Goal: Transaction & Acquisition: Purchase product/service

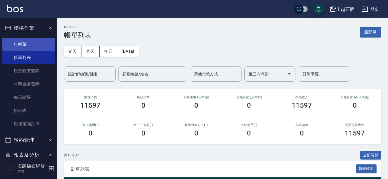
click at [45, 48] on link "打帳單" at bounding box center [28, 44] width 53 height 13
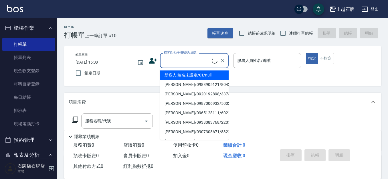
click at [182, 61] on input "顧客姓名/手機號碼/編號" at bounding box center [186, 60] width 49 height 10
click at [199, 74] on li "[PERSON_NAME]/0988905121/8042" at bounding box center [194, 74] width 69 height 9
type input "[PERSON_NAME]/0988905121/8042"
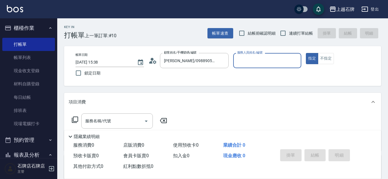
type input "Jk-1"
click at [113, 117] on input "服務名稱/代號" at bounding box center [113, 121] width 58 height 10
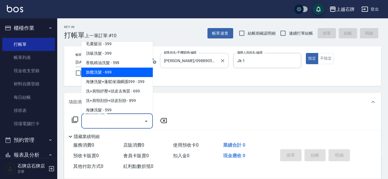
scroll to position [86, 0]
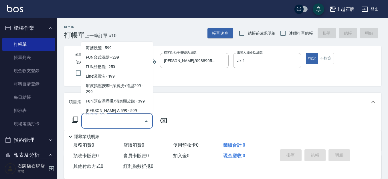
click at [195, 92] on div "Key In 打帳單 上一筆訂單:#10 帳單速查 結帳前確認明細 連續打單結帳 掛單 結帳 明細 帳單日期 [DATE] 15:38 鎖定日期 顧客姓名/手…" at bounding box center [222, 148] width 330 height 260
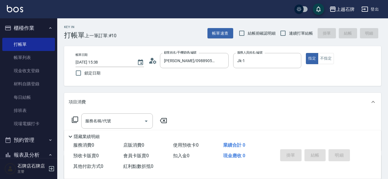
scroll to position [100, 0]
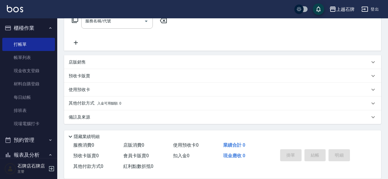
drag, startPoint x: 129, startPoint y: 63, endPoint x: 143, endPoint y: 63, distance: 13.4
click at [131, 63] on div "店販銷售" at bounding box center [219, 62] width 301 height 6
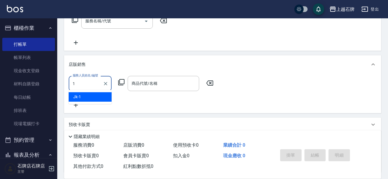
scroll to position [0, 0]
click at [105, 103] on ul "Jk -1" at bounding box center [90, 98] width 43 height 14
type input "1"
drag, startPoint x: 116, startPoint y: 100, endPoint x: 112, endPoint y: 99, distance: 4.4
click at [115, 99] on div "服務人員姓名/編號 服務人員姓名/編號 商品代號/名稱 商品代號/名稱" at bounding box center [223, 92] width 308 height 33
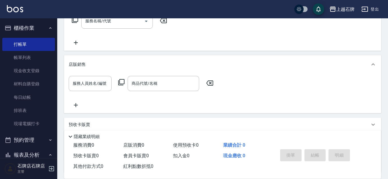
click at [94, 75] on div "服務人員姓名/編號 服務人員姓名/編號 商品代號/名稱 商品代號/名稱" at bounding box center [222, 92] width 317 height 39
click at [94, 76] on div "服務人員姓名/編號 服務人員姓名/編號 商品代號/名稱 商品代號/名稱" at bounding box center [222, 92] width 317 height 39
click at [95, 80] on div "服務人員姓名/編號 服務人員姓名/編號" at bounding box center [90, 83] width 43 height 15
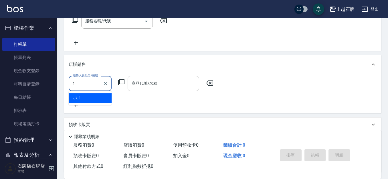
drag, startPoint x: 100, startPoint y: 99, endPoint x: 134, endPoint y: 93, distance: 34.6
click at [101, 99] on div "Jk -1" at bounding box center [90, 97] width 43 height 9
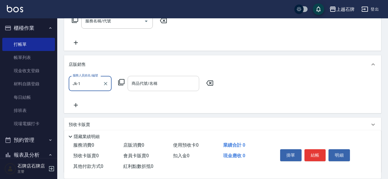
click at [136, 89] on div "商品代號/名稱" at bounding box center [162, 83] width 71 height 15
type input "Jk-1"
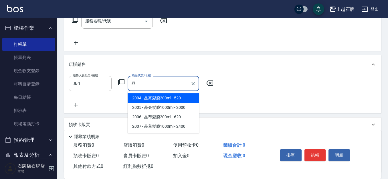
click at [191, 98] on span "2004 - 晶亮髮膜200ml - 520" at bounding box center [162, 97] width 71 height 9
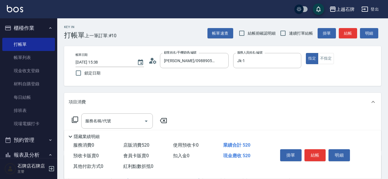
type input "晶亮髮膜200ml"
click at [166, 30] on div "Key In 打帳單 上一筆訂單:#10 帳單速查 結帳前確認明細 連續打單結帳 掛單 結帳 明細" at bounding box center [219, 28] width 324 height 21
drag, startPoint x: 313, startPoint y: 149, endPoint x: 316, endPoint y: 151, distance: 3.3
click at [312, 149] on button "結帳" at bounding box center [314, 155] width 21 height 12
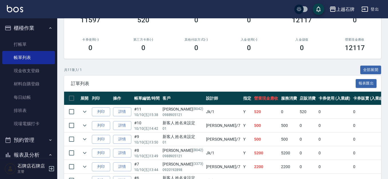
scroll to position [86, 0]
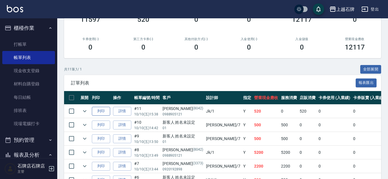
click at [104, 107] on button "列印" at bounding box center [101, 111] width 18 height 9
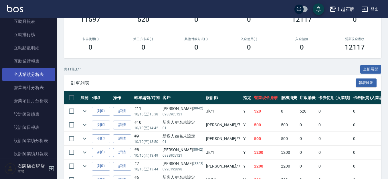
scroll to position [257, 0]
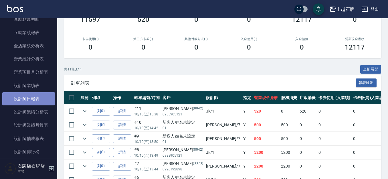
click at [34, 95] on link "設計師日報表" at bounding box center [28, 98] width 53 height 13
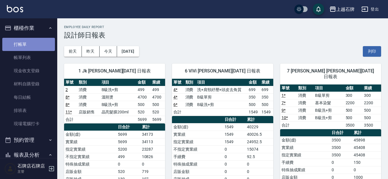
click at [30, 39] on link "打帳單" at bounding box center [28, 44] width 53 height 13
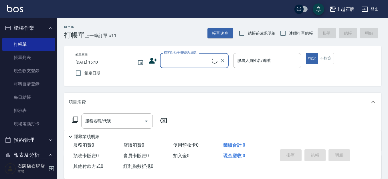
click at [198, 55] on div "顧客姓名/手機號碼/編號" at bounding box center [194, 60] width 69 height 15
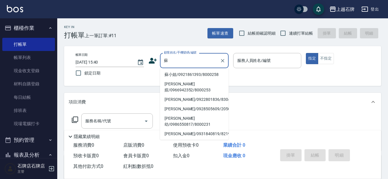
scroll to position [86, 0]
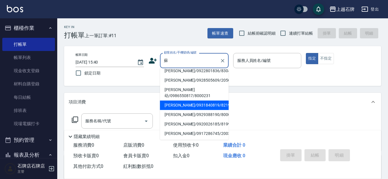
click at [221, 100] on li "[PERSON_NAME]/0931840819/8219" at bounding box center [194, 104] width 69 height 9
type input "[PERSON_NAME]/0931840819/8219"
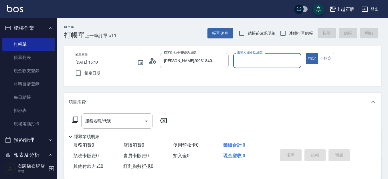
type input "Jk-1"
click at [117, 118] on input "服務名稱/代號" at bounding box center [113, 121] width 58 height 10
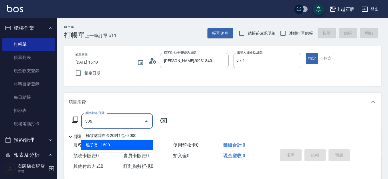
drag, startPoint x: 104, startPoint y: 141, endPoint x: 123, endPoint y: 128, distance: 23.5
click at [104, 140] on span "離子燙 - 1500" at bounding box center [116, 144] width 71 height 9
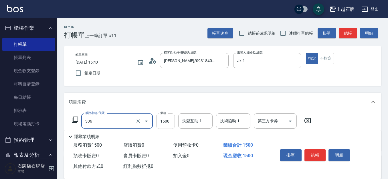
type input "離子燙(306)"
click at [173, 122] on input "1500" at bounding box center [165, 120] width 19 height 15
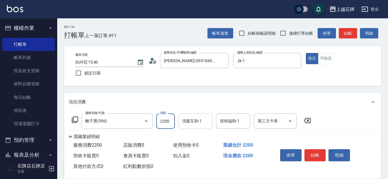
type input "2200"
click at [205, 122] on input "洗髮互助-1" at bounding box center [195, 121] width 29 height 10
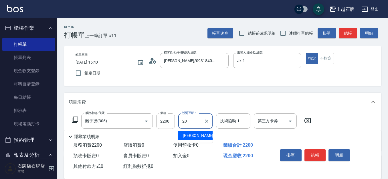
drag, startPoint x: 197, startPoint y: 130, endPoint x: 196, endPoint y: 133, distance: 3.5
click at [196, 133] on ul "[PERSON_NAME] -20" at bounding box center [195, 135] width 34 height 14
click at [195, 134] on span "[PERSON_NAME] -20" at bounding box center [201, 135] width 36 height 6
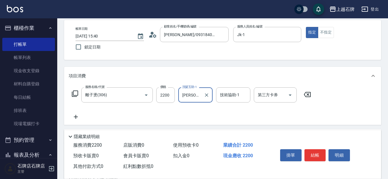
scroll to position [57, 0]
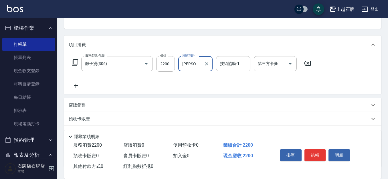
type input "[PERSON_NAME]-20"
click at [77, 85] on icon at bounding box center [76, 85] width 14 height 7
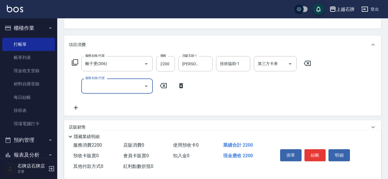
type input "0"
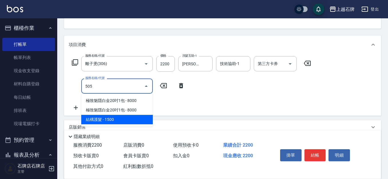
click at [118, 121] on span "結構護髮 - 1500" at bounding box center [116, 119] width 71 height 9
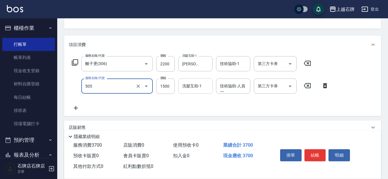
click at [197, 87] on div "洗髮互助-1 洗髮互助-1" at bounding box center [195, 85] width 34 height 15
type input "結構護髮(505)"
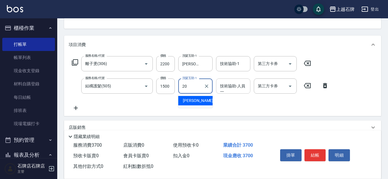
drag, startPoint x: 202, startPoint y: 100, endPoint x: 219, endPoint y: 90, distance: 20.2
click at [202, 100] on div "[PERSON_NAME] -20" at bounding box center [195, 100] width 34 height 9
type input "[PERSON_NAME]-20"
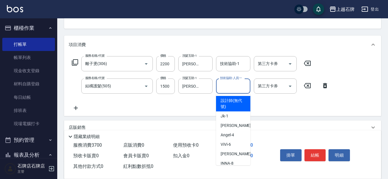
click at [220, 89] on div "技術協助-人員一 技術協助-人員[PERSON_NAME]" at bounding box center [233, 85] width 34 height 15
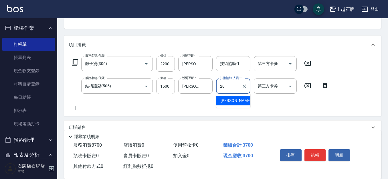
click at [227, 97] on div "[PERSON_NAME] -20" at bounding box center [233, 100] width 34 height 9
type input "[PERSON_NAME]-20"
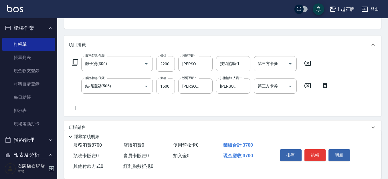
click at [77, 109] on icon at bounding box center [76, 107] width 14 height 7
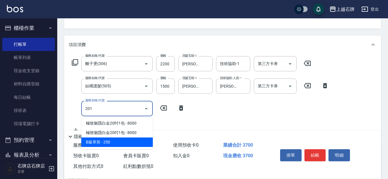
click at [113, 139] on span "B級單剪 - 250" at bounding box center [116, 141] width 71 height 9
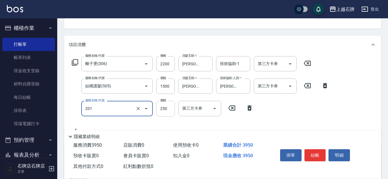
type input "B級單剪(201)"
click at [166, 106] on input "250" at bounding box center [165, 108] width 19 height 15
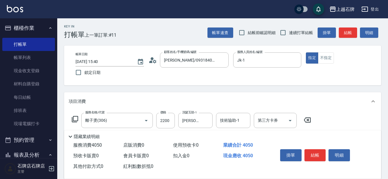
scroll to position [0, 0]
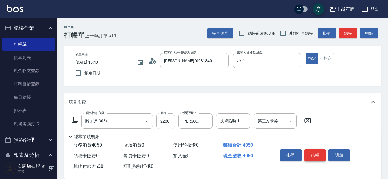
type input "350"
click at [317, 151] on button "結帳" at bounding box center [314, 155] width 21 height 12
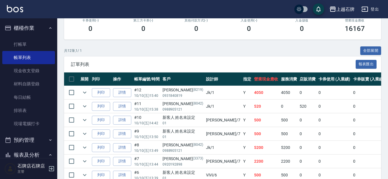
scroll to position [114, 0]
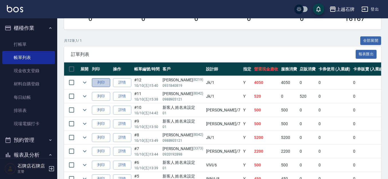
click at [94, 84] on button "列印" at bounding box center [101, 82] width 18 height 9
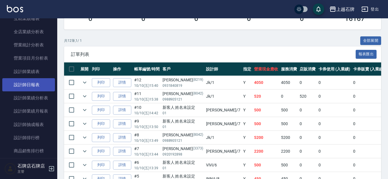
scroll to position [286, 0]
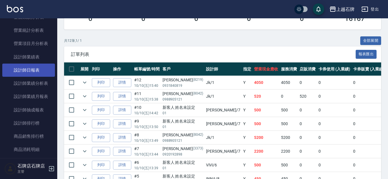
click at [26, 70] on link "設計師日報表" at bounding box center [28, 69] width 53 height 13
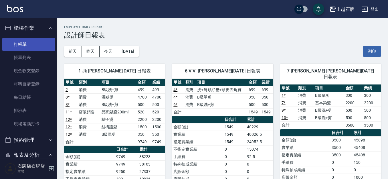
click at [38, 45] on link "打帳單" at bounding box center [28, 44] width 53 height 13
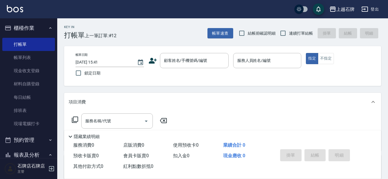
click at [193, 39] on div "Key In 打帳單 上一筆訂單:#12 帳單速查 結帳前確認明細 連續打單結帳 掛單 結帳 明細" at bounding box center [219, 28] width 324 height 21
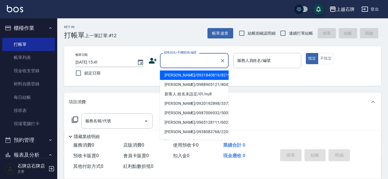
drag, startPoint x: 174, startPoint y: 59, endPoint x: 178, endPoint y: 55, distance: 5.7
click at [174, 59] on input "顧客姓名/手機號碼/編號" at bounding box center [189, 60] width 55 height 10
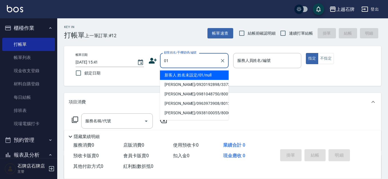
drag, startPoint x: 186, startPoint y: 73, endPoint x: 197, endPoint y: 66, distance: 13.2
click at [191, 70] on ul "新客人 姓名未設定/01/null [PERSON_NAME]/0920192898/3373 [PERSON_NAME]/0981048750/800121…" at bounding box center [194, 94] width 69 height 52
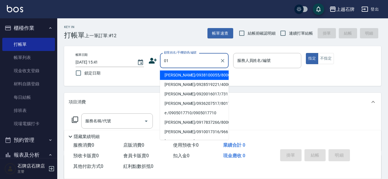
type input "01"
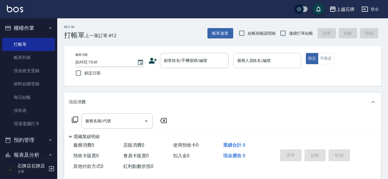
drag, startPoint x: 277, startPoint y: 51, endPoint x: 275, endPoint y: 58, distance: 7.4
click at [276, 56] on div "帳單日期 [DATE] 15:41 鎖定日期 顧客姓名/手機號碼/編號 顧客姓名/手機號碼/編號 服務人員姓名/編號 服務人員姓名/編號 指定 不指定" at bounding box center [222, 66] width 317 height 40
click at [200, 61] on input "顧客姓名/手機號碼/編號" at bounding box center [189, 60] width 55 height 10
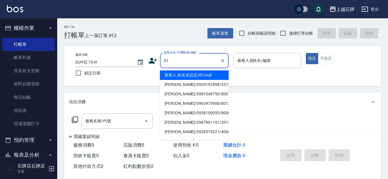
click at [213, 77] on li "新客人 姓名未設定/01/null" at bounding box center [194, 74] width 69 height 9
type input "新客人 姓名未設定/01/null"
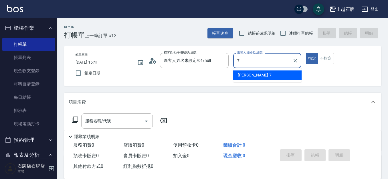
click at [259, 76] on div "[PERSON_NAME] -7" at bounding box center [267, 74] width 68 height 9
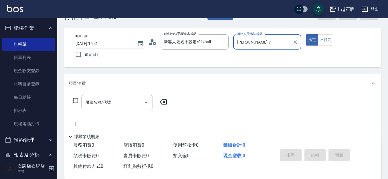
scroll to position [29, 0]
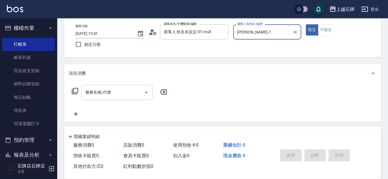
type input "[PERSON_NAME]-7"
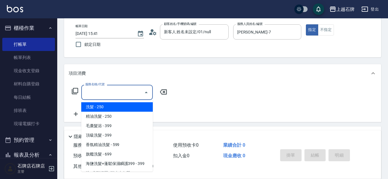
click at [122, 94] on input "服務名稱/代號" at bounding box center [113, 92] width 58 height 10
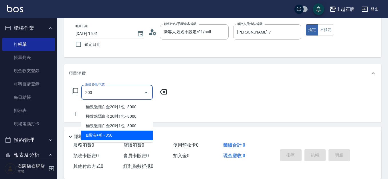
click at [112, 135] on span "B級洗+剪 - 350" at bounding box center [116, 134] width 71 height 9
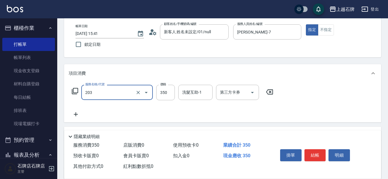
click at [116, 99] on div "203 服務名稱/代號" at bounding box center [116, 92] width 71 height 15
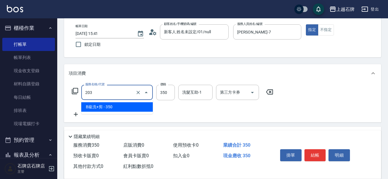
click at [118, 109] on span "B級洗+剪 - 350" at bounding box center [116, 106] width 71 height 9
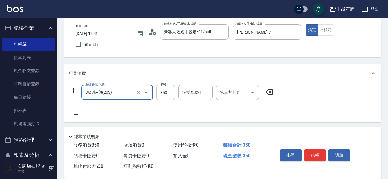
type input "B級洗+剪(203)"
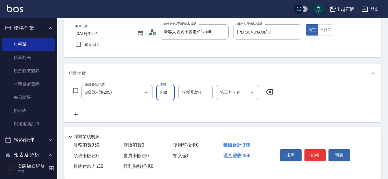
click at [164, 100] on input "350" at bounding box center [165, 92] width 19 height 15
type input "500"
click at [316, 154] on button "結帳" at bounding box center [314, 155] width 21 height 12
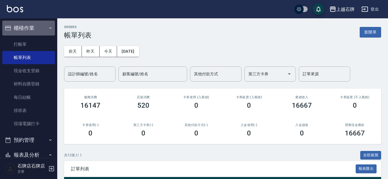
click at [35, 31] on button "櫃檯作業" at bounding box center [28, 28] width 53 height 15
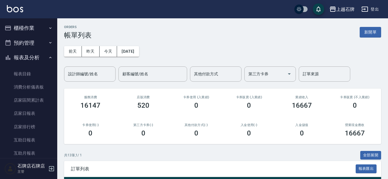
click at [35, 29] on button "櫃檯作業" at bounding box center [28, 28] width 53 height 15
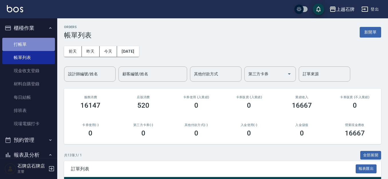
drag, startPoint x: 35, startPoint y: 44, endPoint x: 39, endPoint y: 45, distance: 3.3
click at [36, 45] on link "打帳單" at bounding box center [28, 44] width 53 height 13
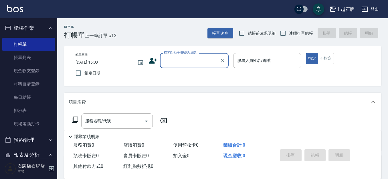
click at [179, 63] on input "顧客姓名/手機號碼/編號" at bounding box center [189, 60] width 55 height 10
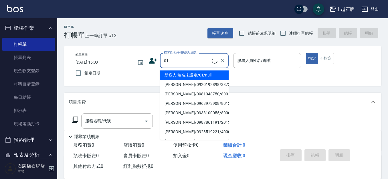
type input "新客人 姓名未設定/01/null"
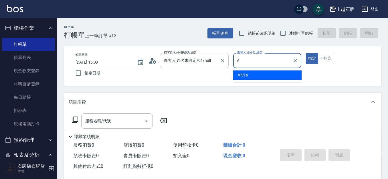
type input "ViVi-6"
type button "true"
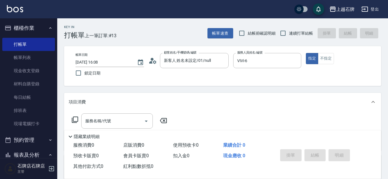
click at [79, 121] on div "服務名稱/代號 服務名稱/代號" at bounding box center [120, 120] width 102 height 15
drag, startPoint x: 76, startPoint y: 120, endPoint x: 84, endPoint y: 120, distance: 7.4
click at [79, 120] on div "服務名稱/代號 服務名稱/代號" at bounding box center [120, 120] width 102 height 15
click at [75, 117] on icon at bounding box center [74, 119] width 7 height 7
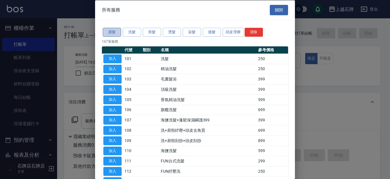
click at [113, 35] on button "護髮" at bounding box center [112, 32] width 18 height 9
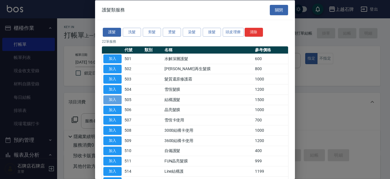
click at [118, 99] on button "加入" at bounding box center [112, 99] width 18 height 9
type input "結構護髮(505)"
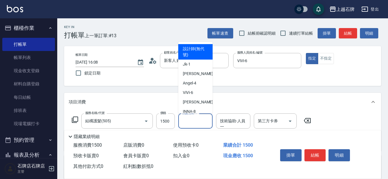
drag, startPoint x: 199, startPoint y: 118, endPoint x: 206, endPoint y: 110, distance: 11.5
click at [199, 118] on div "洗髮互助-1 洗髮互助-1" at bounding box center [195, 120] width 34 height 15
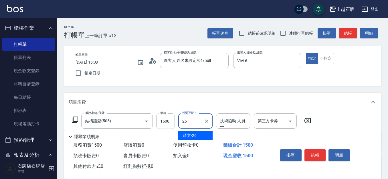
type input "靖文-26"
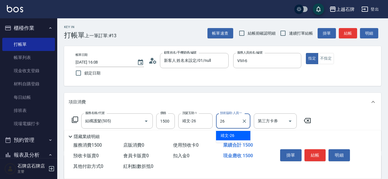
type input "靖文-26"
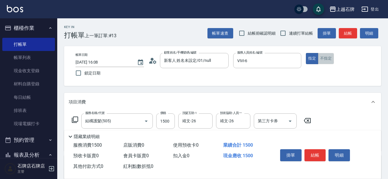
click at [325, 56] on button "不指定" at bounding box center [326, 58] width 16 height 11
click at [350, 31] on button "結帳" at bounding box center [347, 33] width 18 height 11
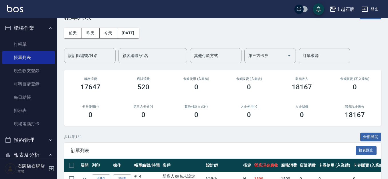
scroll to position [29, 0]
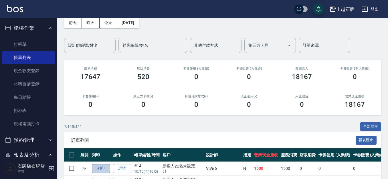
drag, startPoint x: 105, startPoint y: 164, endPoint x: 107, endPoint y: 167, distance: 3.8
click at [105, 168] on button "列印" at bounding box center [101, 168] width 18 height 9
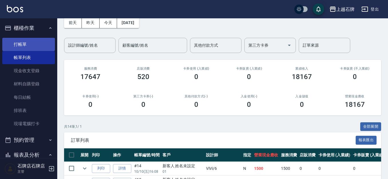
click at [38, 43] on link "打帳單" at bounding box center [28, 44] width 53 height 13
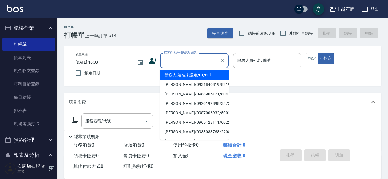
click at [176, 56] on input "顧客姓名/手機號碼/編號" at bounding box center [189, 60] width 55 height 10
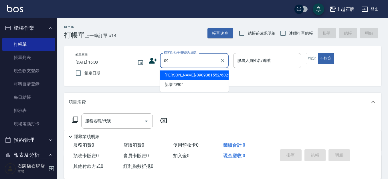
type input "0"
type input "01"
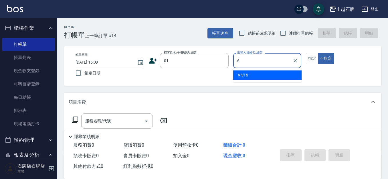
type input "ViVi-6"
type button "false"
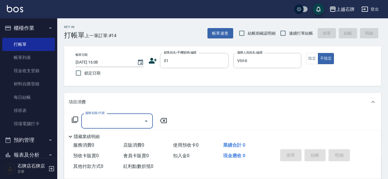
type input "新客人 姓名未設定/01/null"
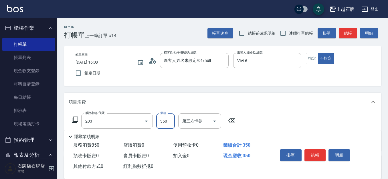
type input "B級洗+剪(203)"
type input "450"
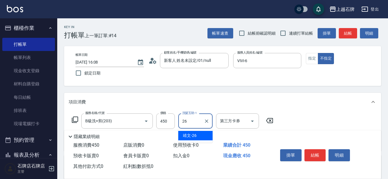
type input "靖文-26"
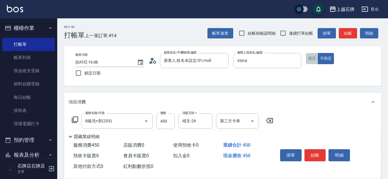
drag, startPoint x: 315, startPoint y: 54, endPoint x: 347, endPoint y: 52, distance: 31.5
click at [316, 54] on button "指定" at bounding box center [312, 58] width 12 height 11
click at [350, 33] on button "結帳" at bounding box center [347, 33] width 18 height 11
